Goal: Task Accomplishment & Management: Manage account settings

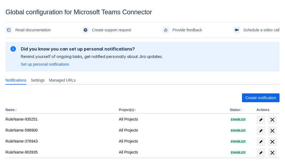
click at [261, 98] on span "Create notification" at bounding box center [261, 97] width 31 height 9
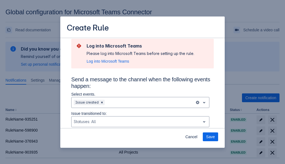
type input "RuleName-110604New Rule (5)"
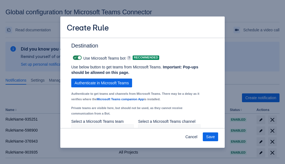
click at [102, 87] on span "Authenticate in Microsoft Teams" at bounding box center [102, 82] width 54 height 9
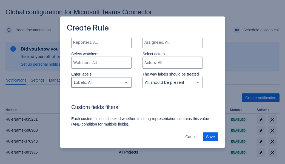
type input "110604_label"
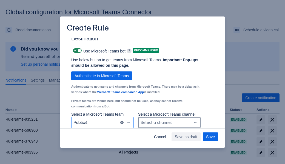
click at [169, 122] on div "Scrollable content" at bounding box center [165, 122] width 49 height 7
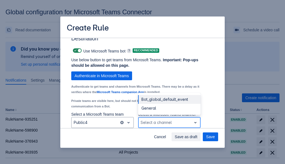
click at [169, 99] on div "Bot_global_default_event" at bounding box center [169, 99] width 63 height 9
click at [198, 137] on span "Save as draft" at bounding box center [186, 136] width 23 height 9
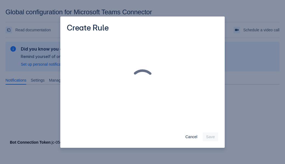
scroll to position [0, 0]
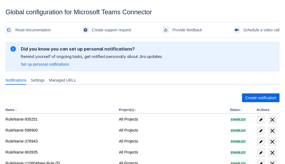
click at [272, 160] on span "delete" at bounding box center [272, 163] width 7 height 7
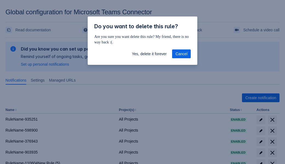
scroll to position [4, 0]
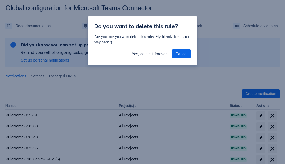
click at [149, 54] on span "Yes, delete it forever" at bounding box center [149, 53] width 35 height 9
